Goal: Information Seeking & Learning: Learn about a topic

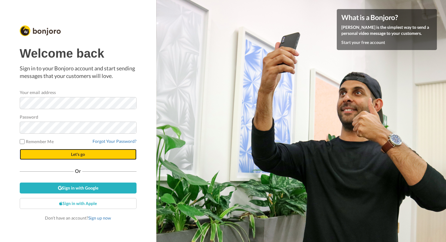
click at [84, 157] on span "Let's go" at bounding box center [78, 154] width 14 height 5
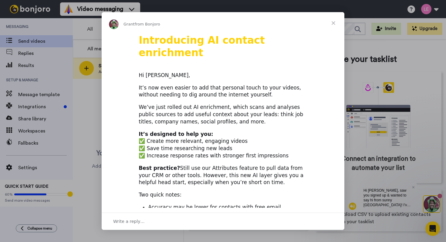
click at [35, 111] on div "Intercom messenger" at bounding box center [223, 121] width 446 height 242
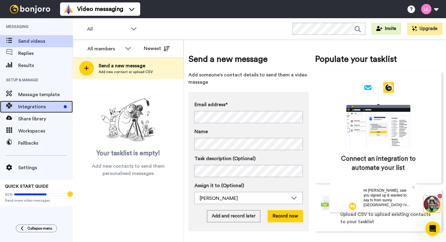
click at [38, 107] on span "Integrations" at bounding box center [39, 106] width 43 height 7
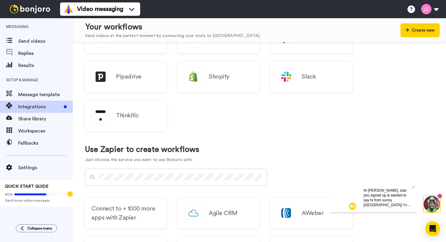
scroll to position [265, 0]
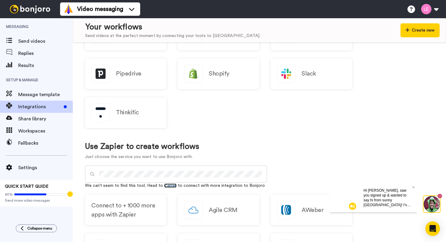
click at [171, 185] on link "Zapier" at bounding box center [170, 186] width 12 height 4
